Goal: Information Seeking & Learning: Compare options

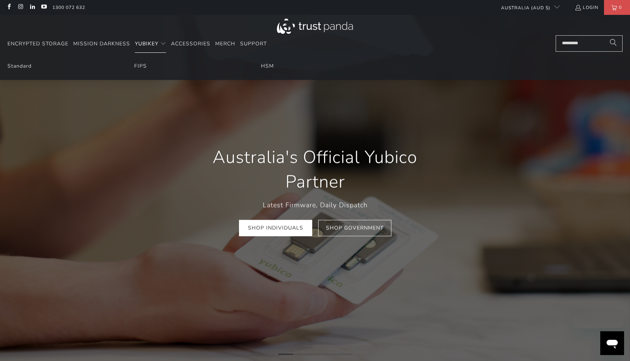
click at [142, 44] on span "YubiKey" at bounding box center [146, 43] width 23 height 7
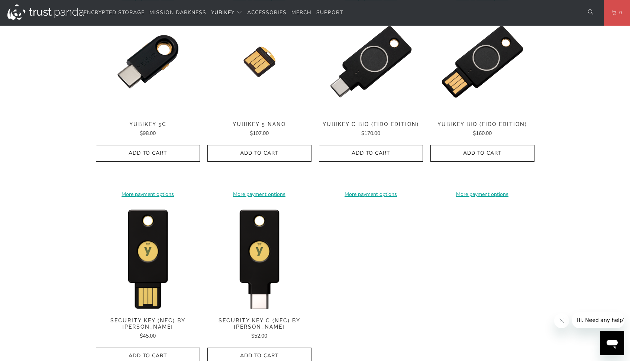
scroll to position [632, 0]
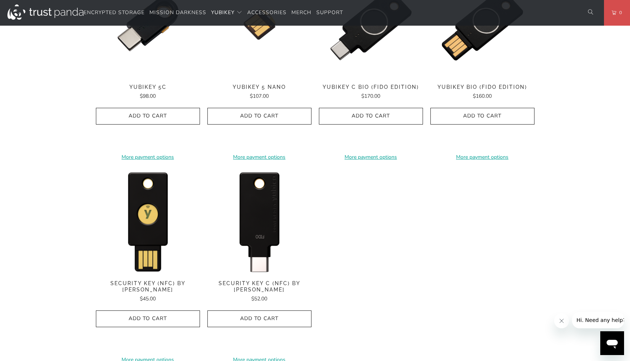
click at [255, 241] on img at bounding box center [259, 221] width 104 height 104
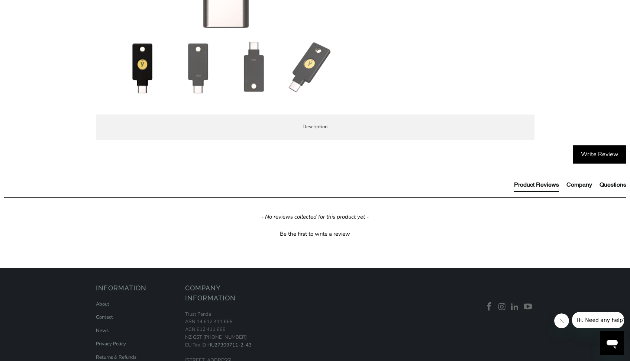
scroll to position [334, 0]
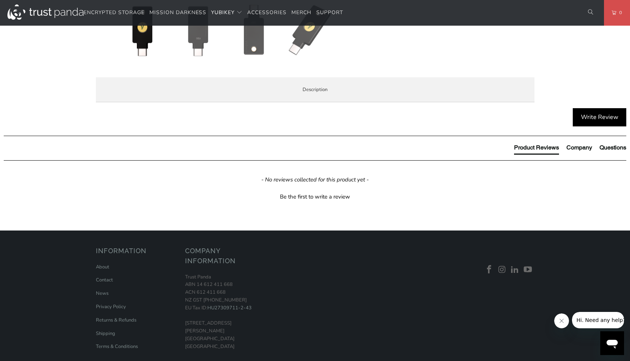
click at [0, 0] on span "Specifications" at bounding box center [0, 0] width 0 height 0
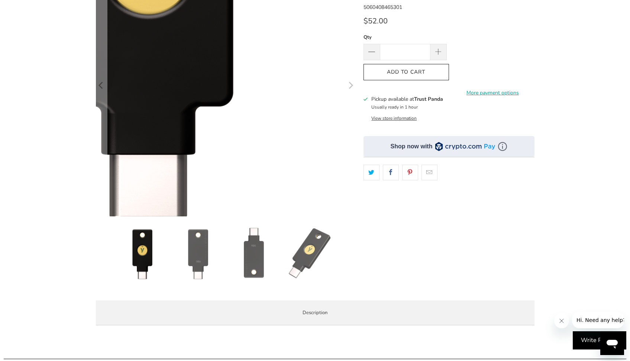
scroll to position [0, 0]
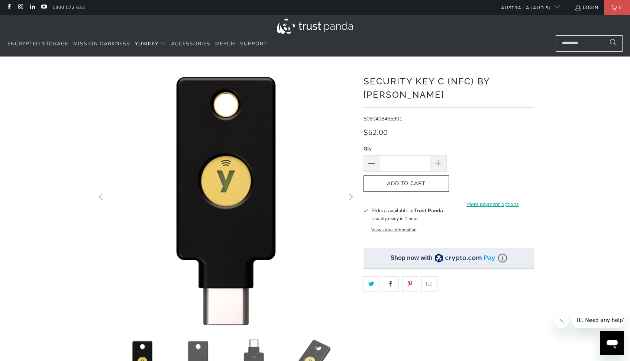
click at [377, 81] on h1 "Security Key C (NFC) by [PERSON_NAME]" at bounding box center [448, 87] width 171 height 28
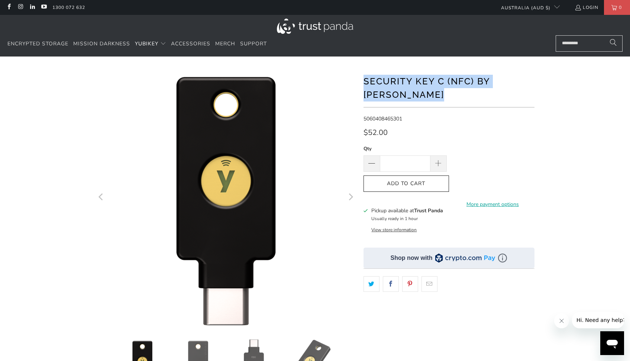
drag, startPoint x: 377, startPoint y: 81, endPoint x: 544, endPoint y: 70, distance: 168.0
click at [544, 70] on div "*" at bounding box center [315, 255] width 630 height 375
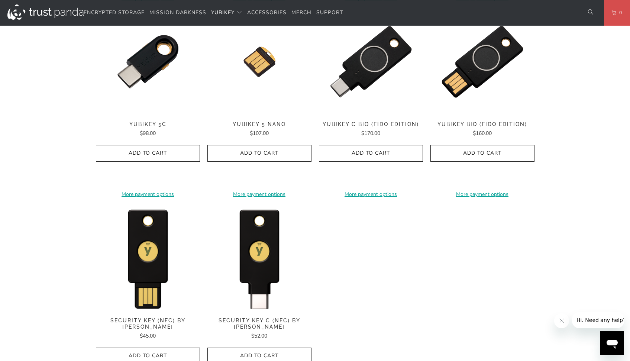
scroll to position [669, 0]
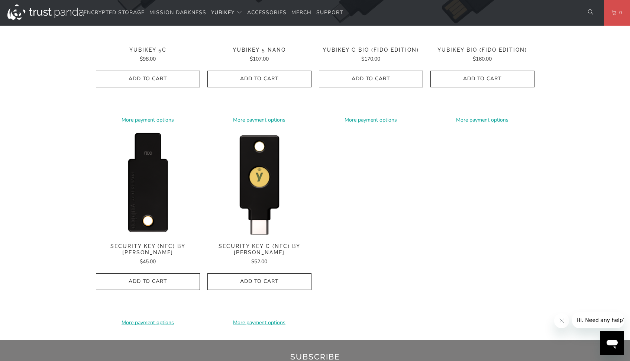
click at [155, 199] on img at bounding box center [148, 184] width 104 height 104
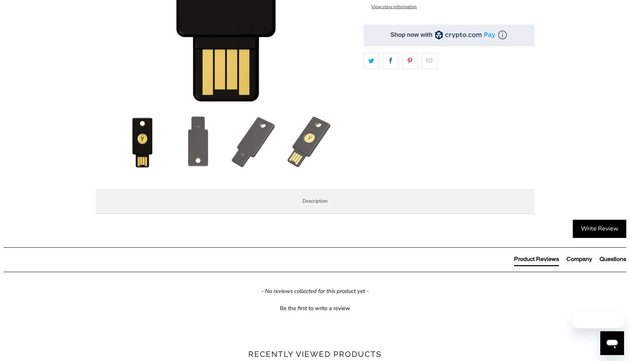
scroll to position [260, 0]
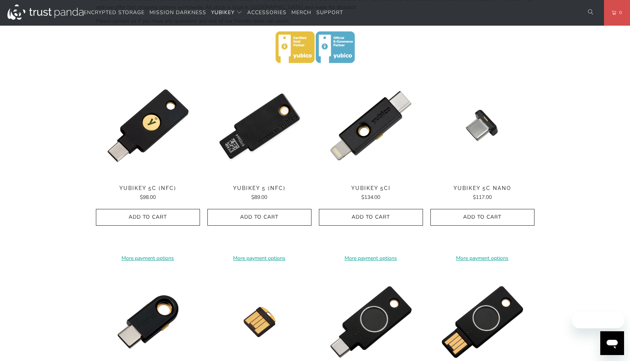
click at [277, 132] on img at bounding box center [259, 126] width 104 height 104
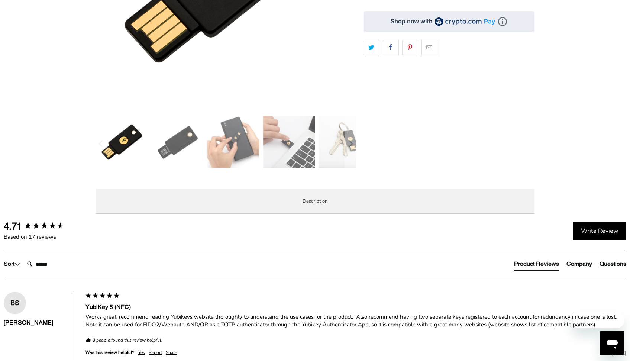
scroll to position [297, 0]
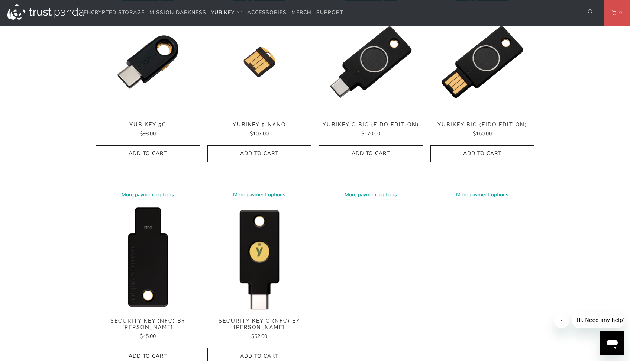
click at [171, 261] on img at bounding box center [148, 258] width 104 height 104
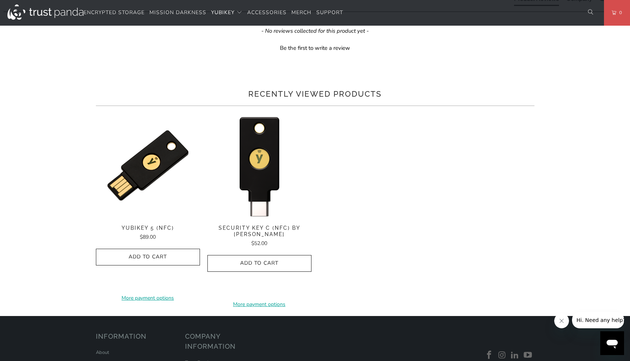
scroll to position [334, 0]
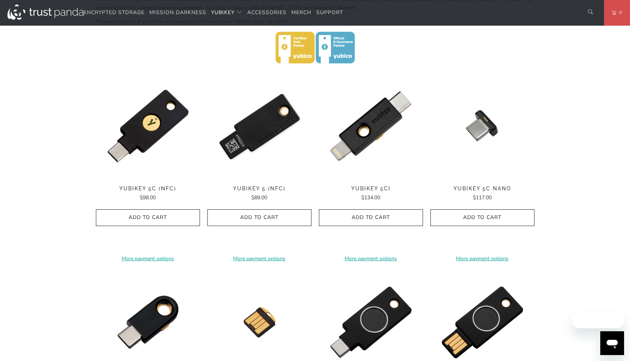
click at [283, 137] on img at bounding box center [259, 126] width 104 height 104
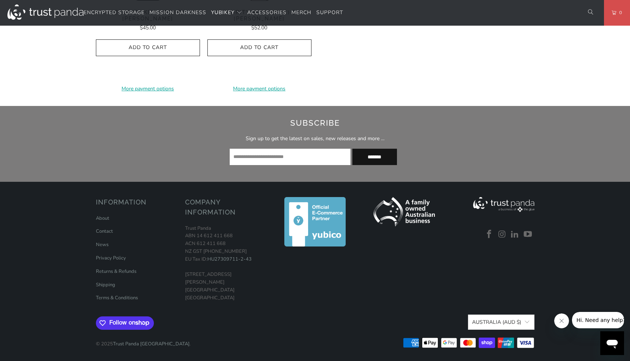
scroll to position [717, 0]
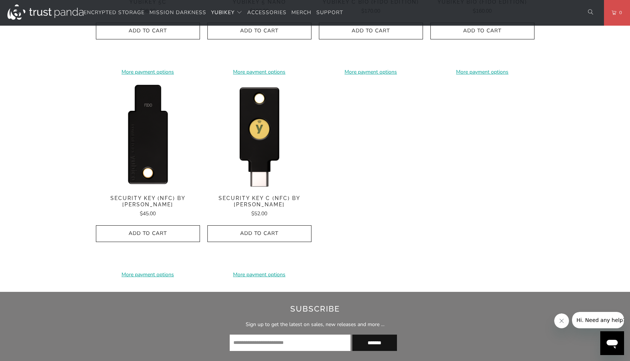
click at [152, 151] on img at bounding box center [148, 136] width 104 height 104
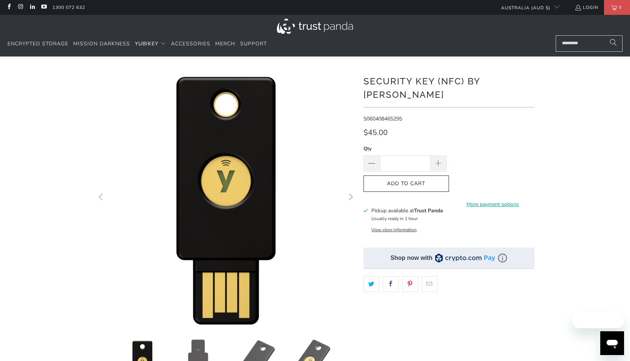
click at [378, 84] on h1 "Security Key (NFC) by [PERSON_NAME]" at bounding box center [448, 87] width 171 height 28
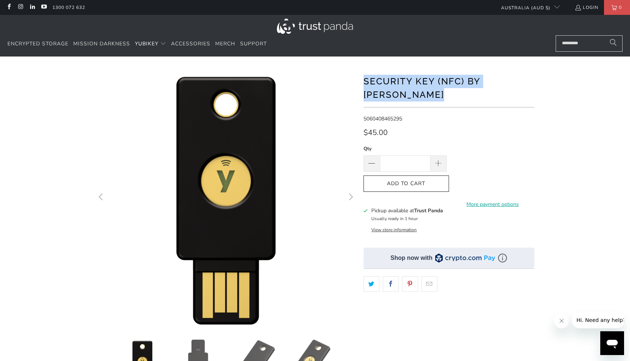
drag, startPoint x: 378, startPoint y: 84, endPoint x: 523, endPoint y: 83, distance: 144.2
click at [523, 83] on h1 "Security Key (NFC) by [PERSON_NAME]" at bounding box center [448, 87] width 171 height 28
copy div "Security Key (NFC) by [PERSON_NAME]"
click at [446, 70] on div "**********" at bounding box center [448, 237] width 171 height 338
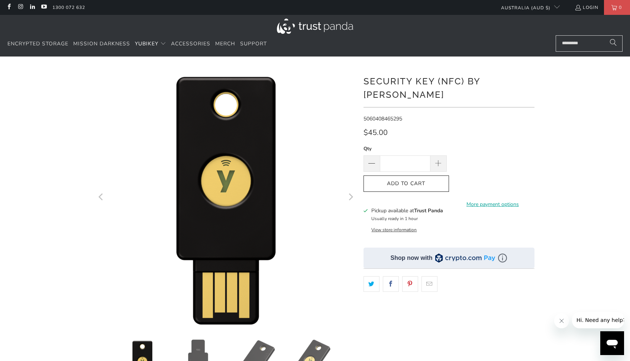
click at [440, 78] on h1 "Security Key (NFC) by [PERSON_NAME]" at bounding box center [448, 87] width 171 height 28
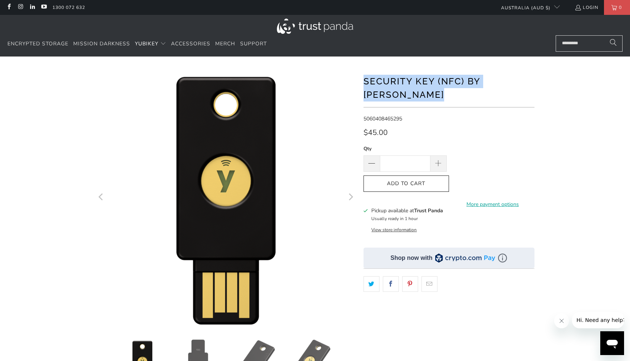
click at [440, 78] on h1 "Security Key (NFC) by [PERSON_NAME]" at bounding box center [448, 87] width 171 height 28
copy div "Security Key (NFC) by [PERSON_NAME]"
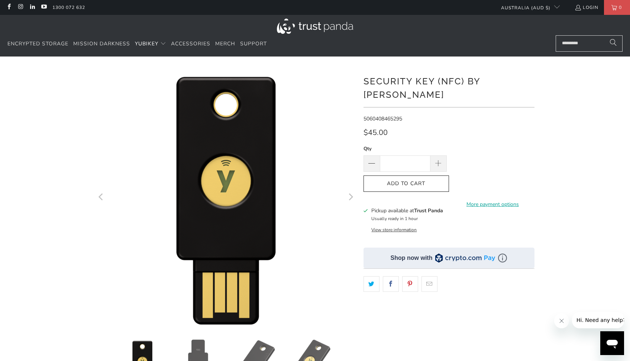
drag, startPoint x: 13, startPoint y: 76, endPoint x: 29, endPoint y: 79, distance: 16.0
click at [13, 76] on div "*" at bounding box center [315, 255] width 630 height 375
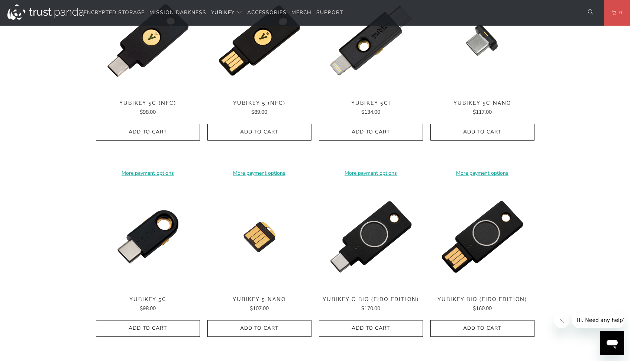
scroll to position [382, 0]
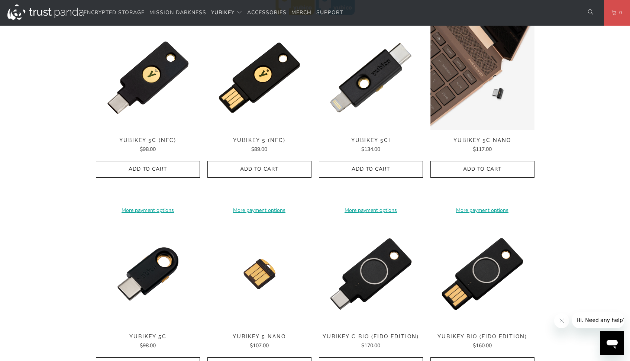
click at [485, 84] on img at bounding box center [482, 78] width 104 height 104
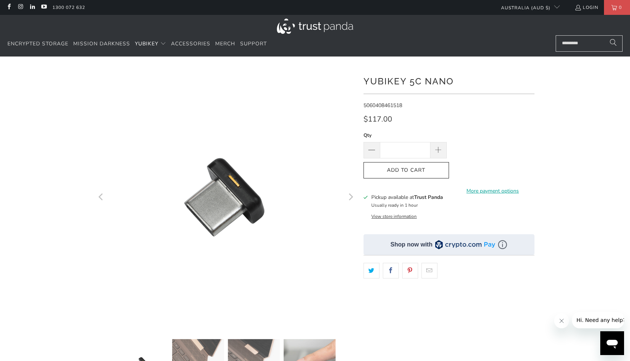
click at [347, 198] on icon "Next" at bounding box center [350, 197] width 7 height 156
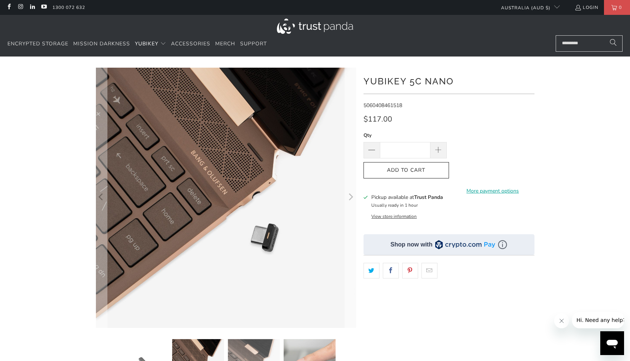
click at [347, 198] on icon "Next" at bounding box center [350, 197] width 7 height 156
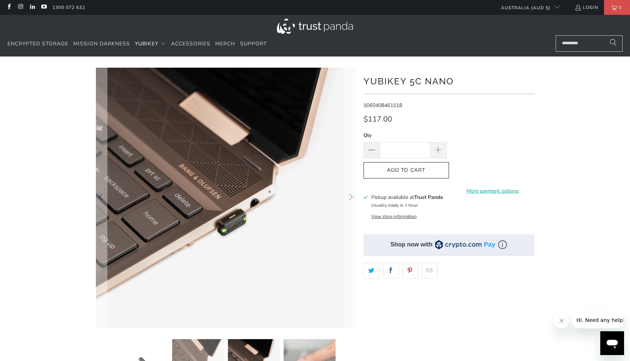
click at [347, 198] on icon "Next" at bounding box center [350, 197] width 7 height 156
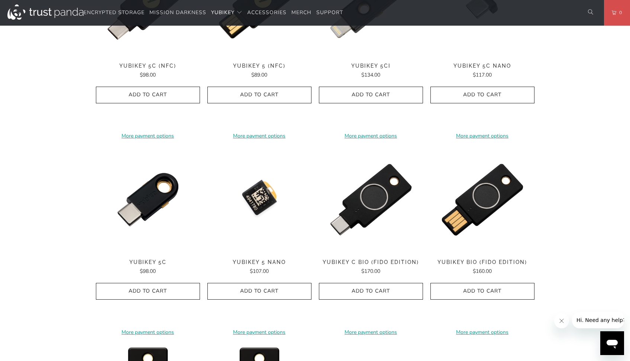
scroll to position [308, 0]
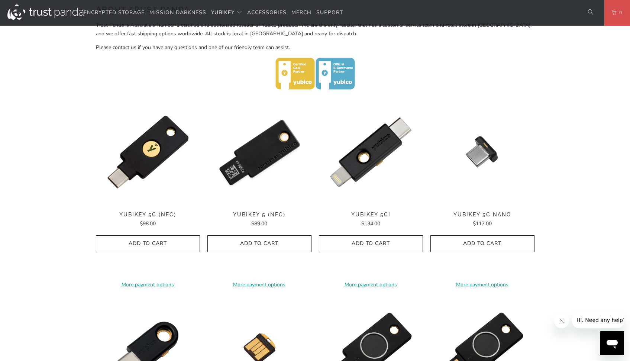
click at [237, 155] on img at bounding box center [259, 152] width 104 height 104
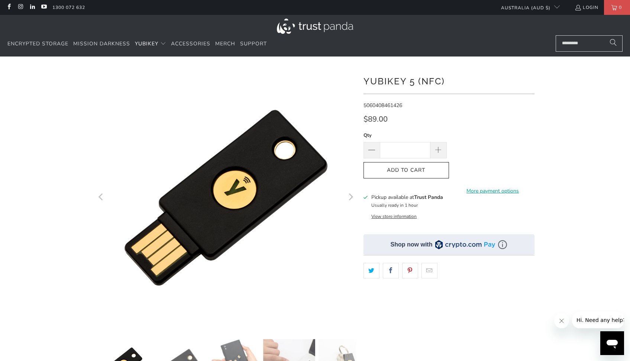
click at [408, 79] on h1 "YubiKey 5 (NFC)" at bounding box center [448, 80] width 171 height 15
copy div "YubiKey 5 (NFC)"
click at [486, 90] on div "YubiKey 5 (NFC)" at bounding box center [448, 83] width 171 height 21
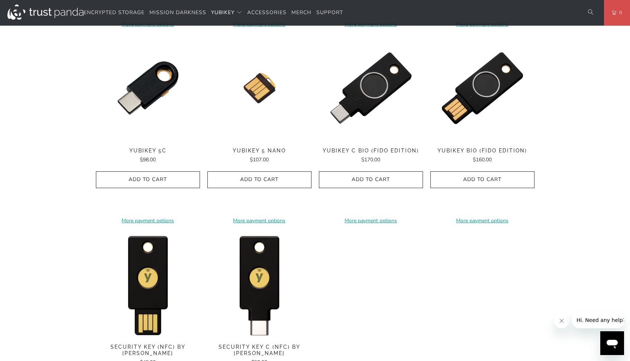
scroll to position [308, 0]
